Goal: Learn about a topic

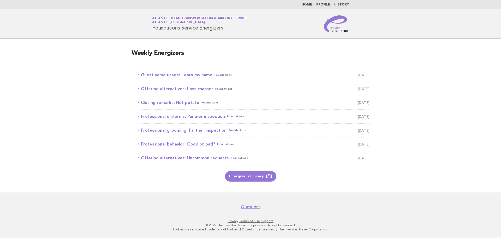
click at [266, 60] on h2 "Weekly Energizers" at bounding box center [251, 55] width 238 height 13
click at [194, 75] on link "Guest name usage: Learn my name Foundations [DATE]" at bounding box center [254, 74] width 232 height 7
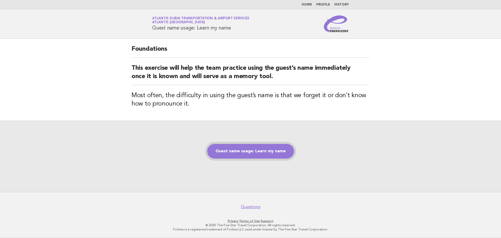
click at [274, 150] on link "Guest name usage: Learn my name" at bounding box center [250, 151] width 87 height 15
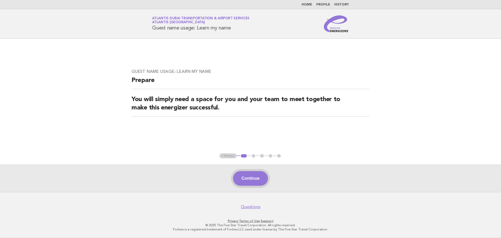
click at [247, 176] on button "Continue" at bounding box center [250, 178] width 35 height 15
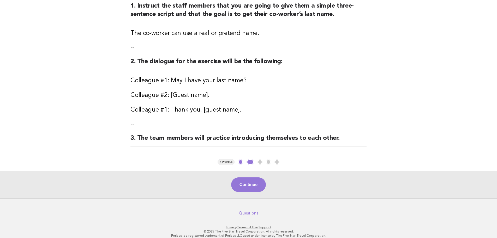
scroll to position [70, 0]
click at [260, 187] on button "Continue" at bounding box center [248, 184] width 35 height 15
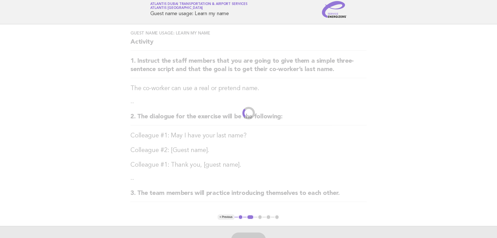
scroll to position [0, 0]
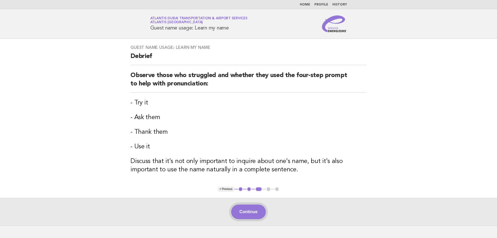
click at [255, 210] on button "Continue" at bounding box center [248, 211] width 35 height 15
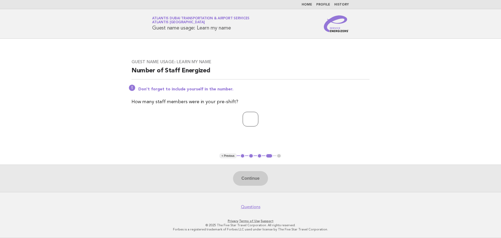
click at [243, 122] on input "number" at bounding box center [251, 119] width 16 height 15
type input "*"
click at [254, 181] on button "Continue" at bounding box center [250, 178] width 35 height 15
